Goal: Information Seeking & Learning: Learn about a topic

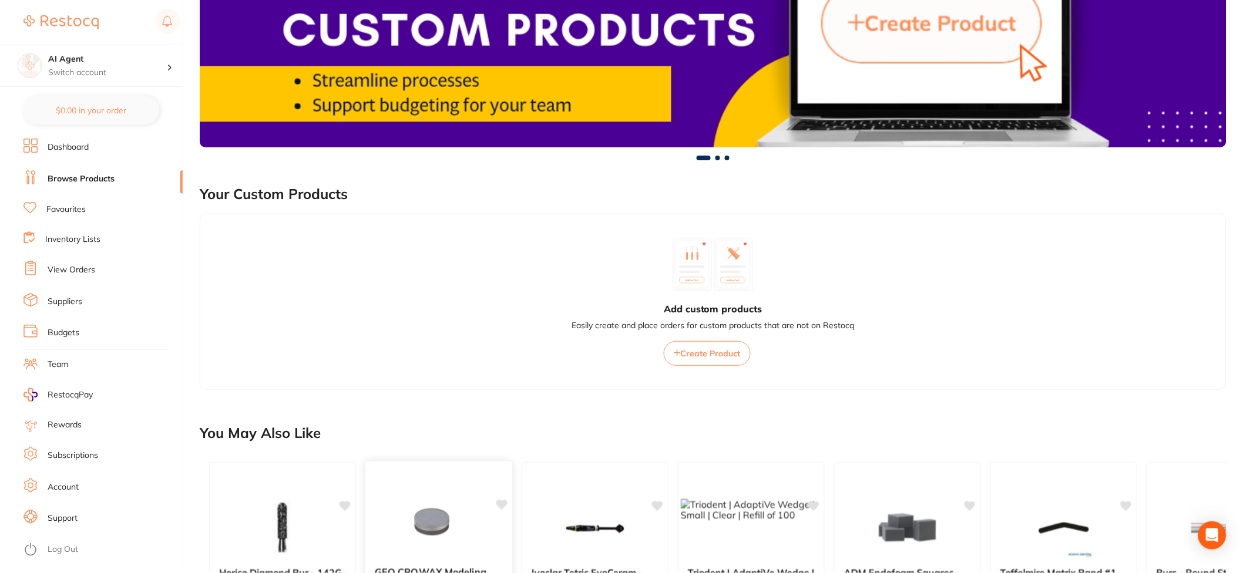
click at [473, 498] on img at bounding box center [438, 527] width 77 height 59
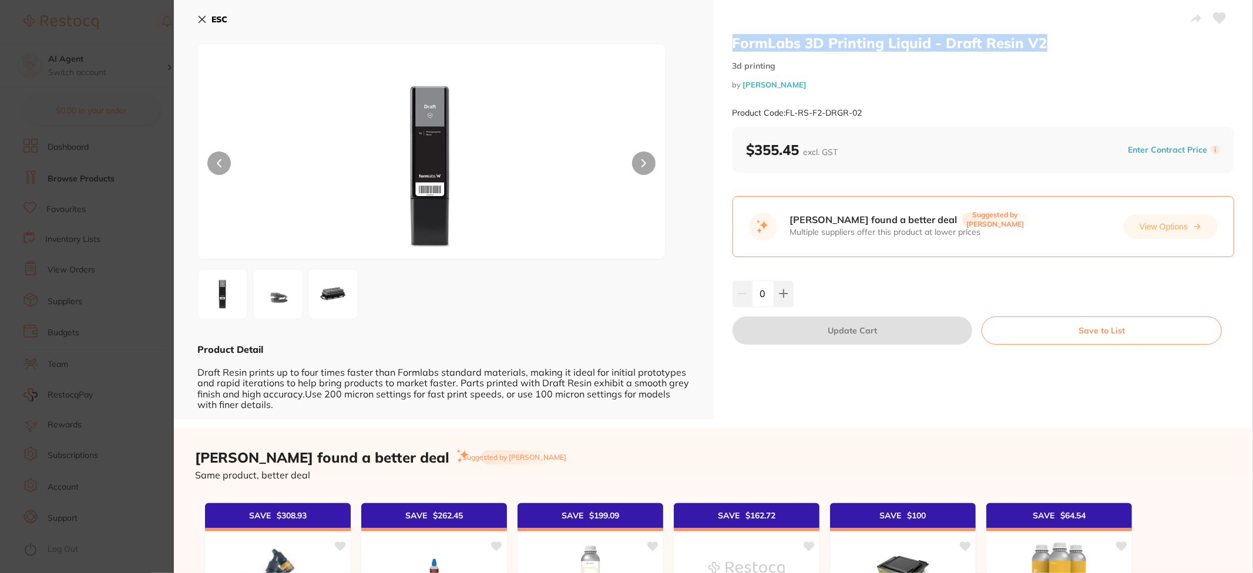
drag, startPoint x: 733, startPoint y: 45, endPoint x: 1011, endPoint y: 52, distance: 277.9
click at [1045, 46] on h2 "FormLabs 3D Printing Liquid - Draft Resin V2" at bounding box center [983, 43] width 502 height 18
click at [914, 43] on div "FormLabs 3D Printing Liquid - Draft Resin V2 3d printing by [PERSON_NAME] Produ…" at bounding box center [983, 80] width 502 height 93
click at [914, 43] on h2 "FormLabs 3D Printing Liquid - Draft Resin V2" at bounding box center [983, 43] width 502 height 18
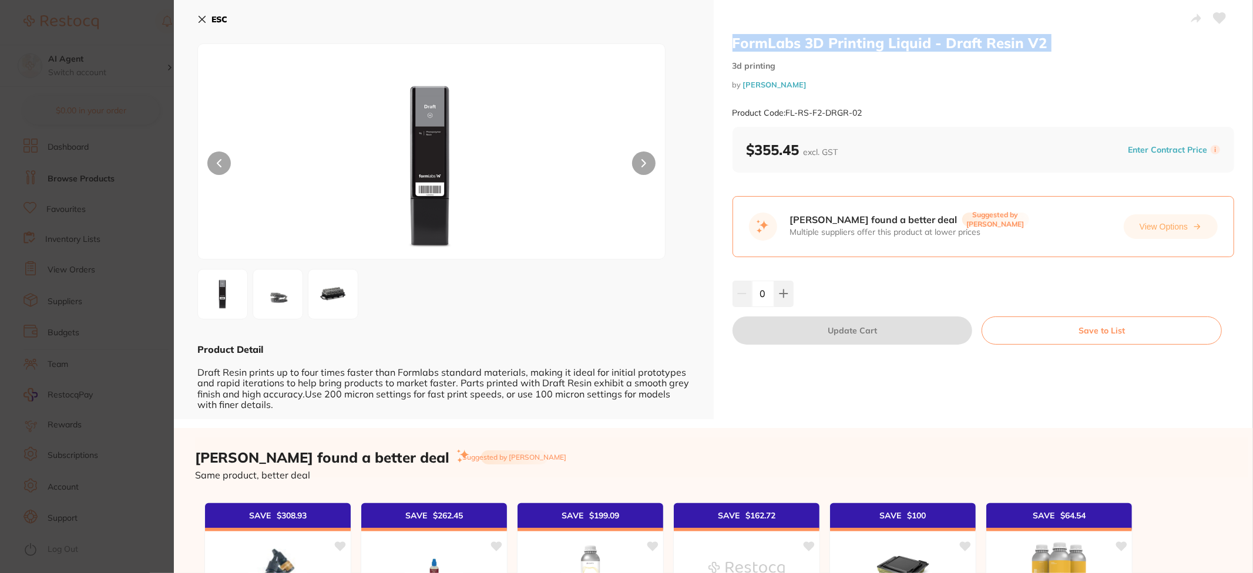
click at [914, 43] on h2 "FormLabs 3D Printing Liquid - Draft Resin V2" at bounding box center [983, 43] width 502 height 18
copy h2 "FormLabs 3D Printing Liquid - Draft Resin V2"
